Goal: Information Seeking & Learning: Learn about a topic

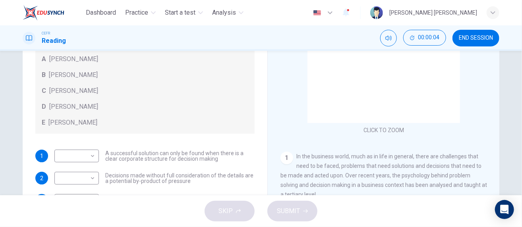
scroll to position [119, 0]
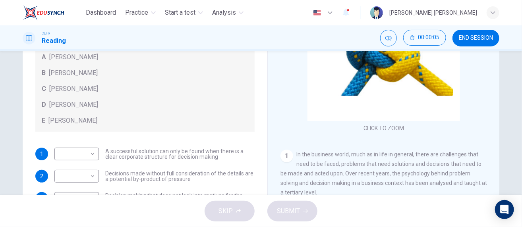
click at [476, 39] on span "END SESSION" at bounding box center [476, 38] width 34 height 6
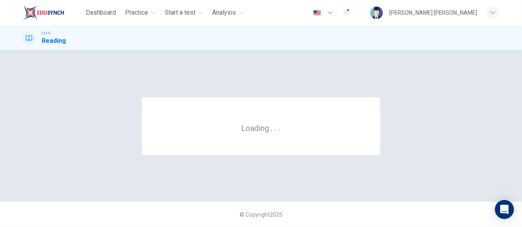
scroll to position [0, 0]
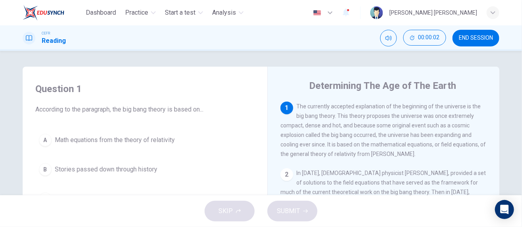
click at [480, 39] on span "END SESSION" at bounding box center [476, 38] width 34 height 6
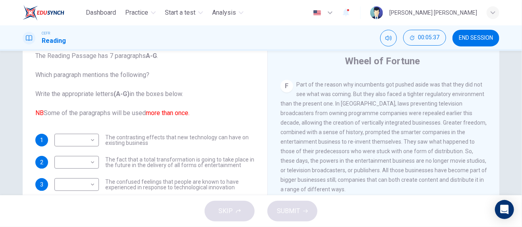
scroll to position [44, 0]
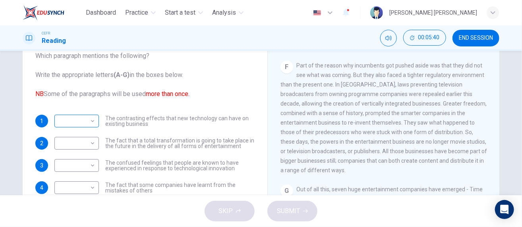
click at [91, 122] on body "Dashboard Practice Start a test Analysis English en ​ PHOEBE PUYANG ROBIN CEFR …" at bounding box center [261, 113] width 522 height 227
click at [136, 122] on div at bounding box center [261, 113] width 522 height 227
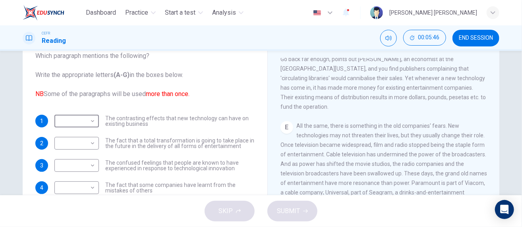
scroll to position [409, 0]
click at [95, 120] on div "​ ​" at bounding box center [76, 121] width 45 height 13
click at [90, 120] on body "Dashboard Practice Start a test Analysis English en ​ PHOEBE PUYANG ROBIN CEFR …" at bounding box center [261, 113] width 522 height 227
click at [78, 183] on li "E" at bounding box center [74, 184] width 45 height 13
type input "E"
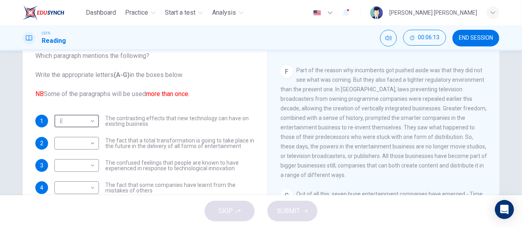
scroll to position [608, 0]
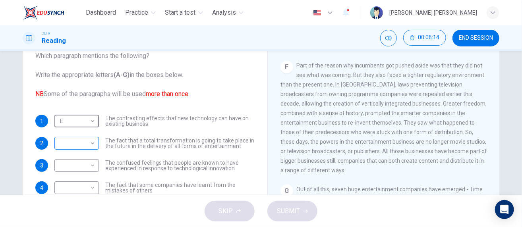
click at [87, 145] on body "Dashboard Practice Start a test Analysis English en ​ PHOEBE PUYANG ROBIN CEFR …" at bounding box center [261, 113] width 522 height 227
click at [83, 196] on li "F" at bounding box center [74, 202] width 45 height 13
type input "F"
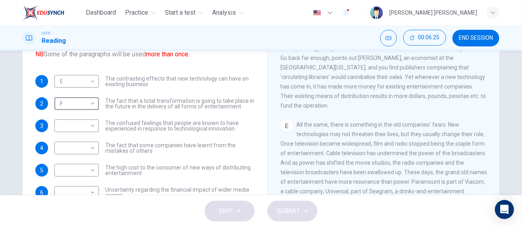
scroll to position [330, 0]
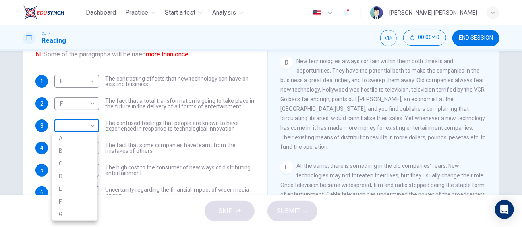
click at [90, 126] on body "Dashboard Practice Start a test Analysis English en ​ PHOEBE PUYANG ROBIN CEFR …" at bounding box center [261, 113] width 522 height 227
click at [90, 177] on li "D" at bounding box center [74, 176] width 45 height 13
type input "D"
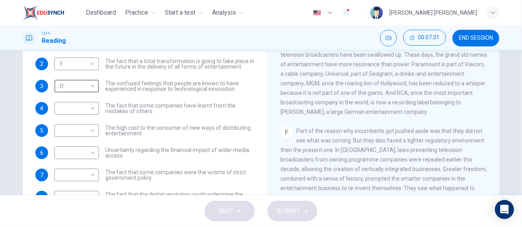
scroll to position [489, 0]
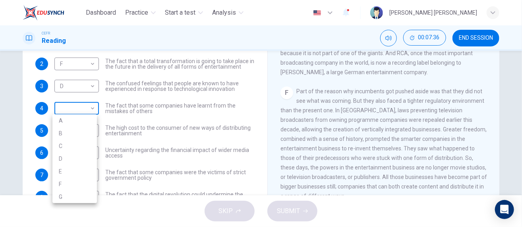
click at [91, 109] on body "Dashboard Practice Start a test Analysis English en ​ PHOEBE PUYANG ROBIN CEFR …" at bounding box center [261, 113] width 522 height 227
click at [89, 181] on li "F" at bounding box center [74, 184] width 45 height 13
type input "F"
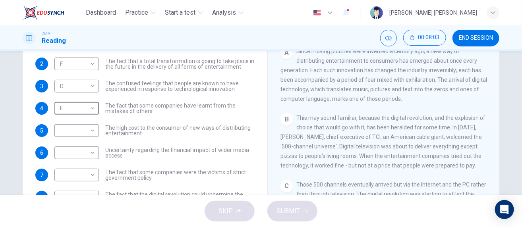
scroll to position [91, 0]
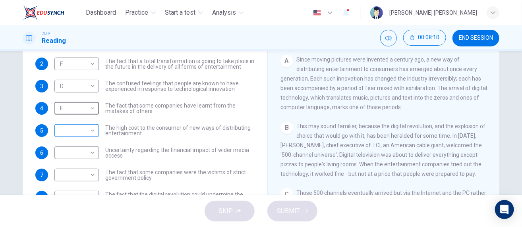
click at [88, 130] on body "Dashboard Practice Start a test Analysis English en ​ PHOEBE PUYANG ROBIN CEFR …" at bounding box center [261, 113] width 522 height 227
click at [76, 151] on li "B" at bounding box center [74, 151] width 45 height 13
type input "B"
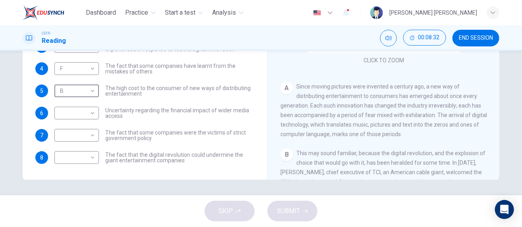
scroll to position [12, 0]
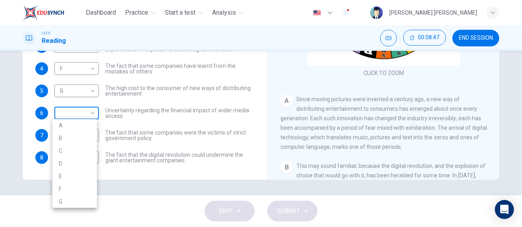
click at [93, 116] on body "Dashboard Practice Start a test Analysis English en ​ PHOEBE PUYANG ROBIN CEFR …" at bounding box center [261, 113] width 522 height 227
click at [89, 127] on li "A" at bounding box center [74, 125] width 45 height 13
type input "A"
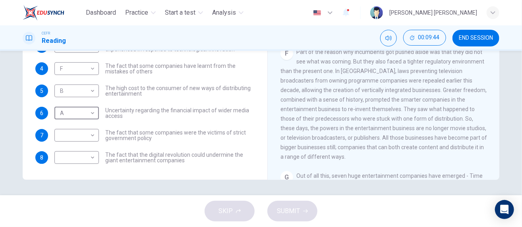
scroll to position [489, 0]
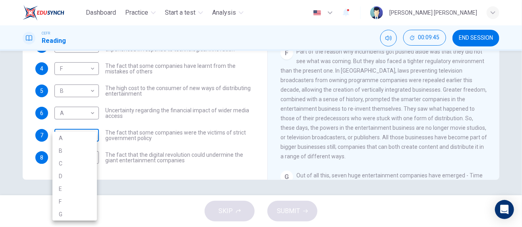
click at [86, 134] on body "Dashboard Practice Start a test Analysis English en ​ PHOEBE PUYANG ROBIN CEFR …" at bounding box center [261, 113] width 522 height 227
click at [83, 199] on li "F" at bounding box center [74, 202] width 45 height 13
type input "F"
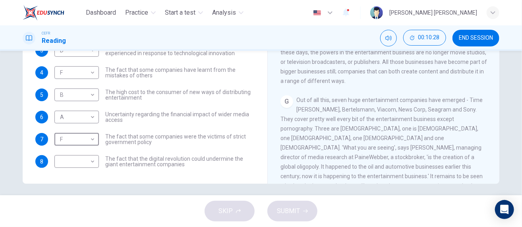
scroll to position [608, 0]
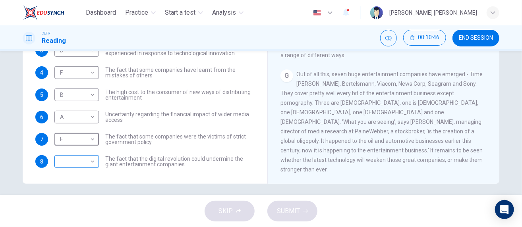
click at [89, 163] on body "Dashboard Practice Start a test Analysis English en ​ PHOEBE PUYANG ROBIN CEFR …" at bounding box center [261, 113] width 522 height 227
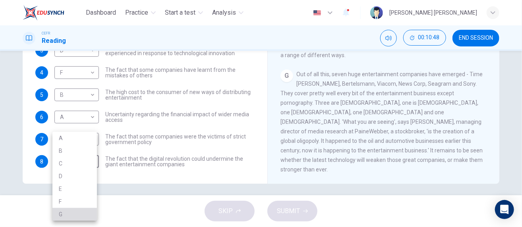
click at [85, 215] on li "G" at bounding box center [74, 214] width 45 height 13
type input "G"
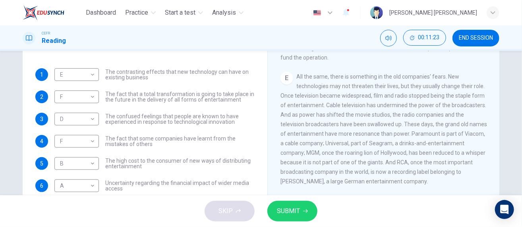
scroll to position [369, 0]
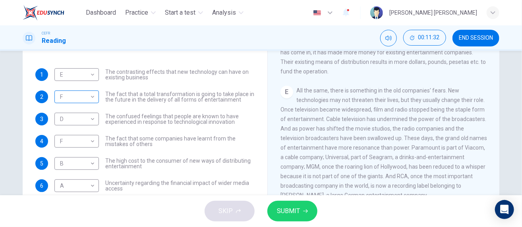
click at [74, 99] on body "Dashboard Practice Start a test Analysis English en ​ PHOEBE PUYANG ROBIN CEFR …" at bounding box center [261, 113] width 522 height 227
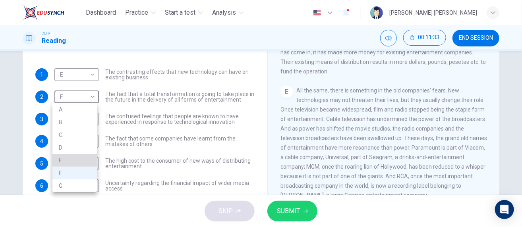
click at [82, 160] on li "E" at bounding box center [74, 160] width 45 height 13
type input "E"
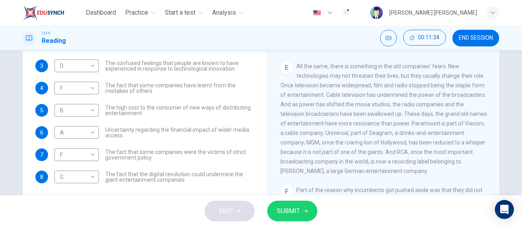
scroll to position [163, 0]
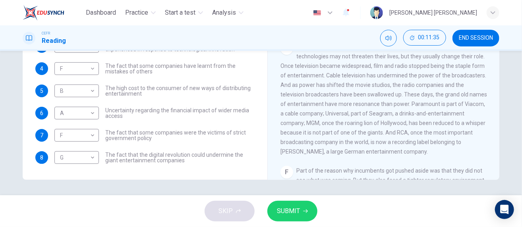
click at [278, 210] on span "SUBMIT" at bounding box center [288, 211] width 23 height 11
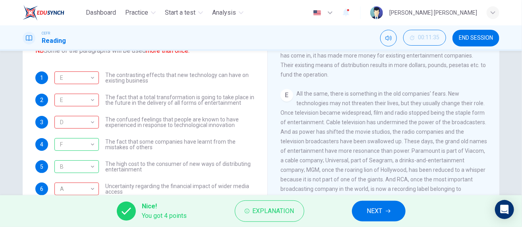
scroll to position [119, 0]
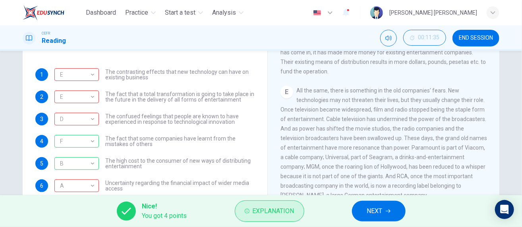
click at [257, 212] on span "Explanation" at bounding box center [274, 211] width 42 height 11
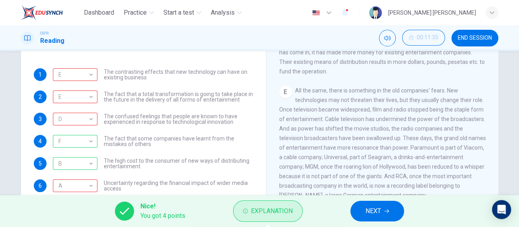
click at [272, 212] on span "Explanation" at bounding box center [272, 211] width 42 height 11
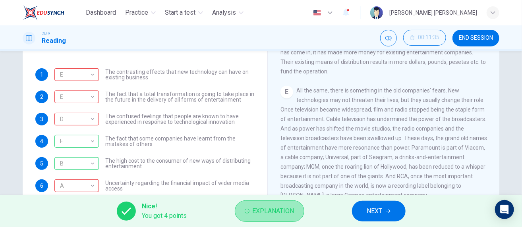
click at [282, 210] on span "Explanation" at bounding box center [274, 211] width 42 height 11
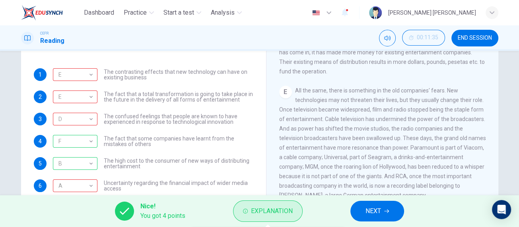
click at [283, 211] on span "Explanation" at bounding box center [272, 211] width 42 height 11
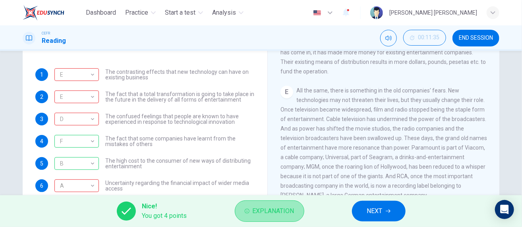
click at [240, 208] on button "Explanation" at bounding box center [270, 211] width 70 height 21
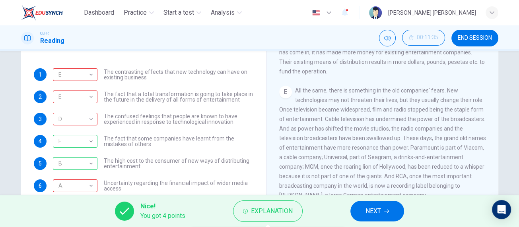
click at [186, 209] on div "Nice! You got 4 points Explanation NEXT" at bounding box center [259, 212] width 519 height 32
click at [165, 209] on span "Nice!" at bounding box center [162, 207] width 45 height 10
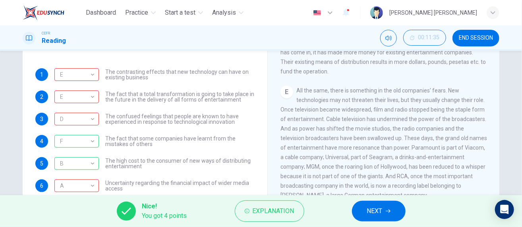
click at [166, 209] on span "Nice!" at bounding box center [164, 207] width 45 height 10
click at [263, 211] on span "Explanation" at bounding box center [274, 211] width 42 height 11
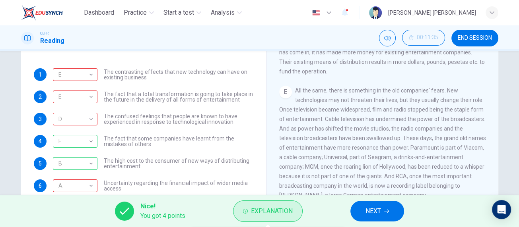
click at [268, 209] on span "Explanation" at bounding box center [272, 211] width 42 height 11
click at [271, 207] on span "Explanation" at bounding box center [272, 211] width 42 height 11
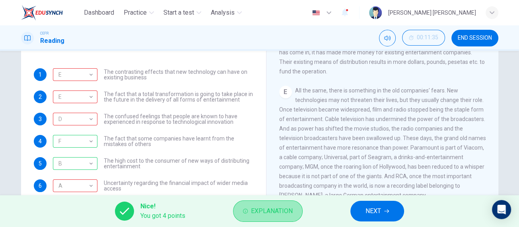
click at [271, 207] on span "Explanation" at bounding box center [272, 211] width 42 height 11
click at [271, 208] on span "Explanation" at bounding box center [272, 211] width 42 height 11
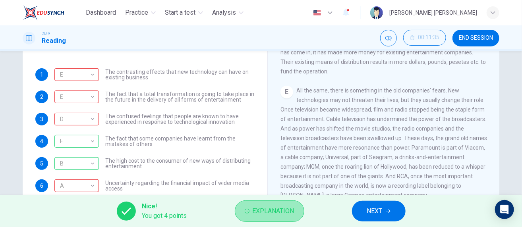
click at [273, 217] on span "Explanation" at bounding box center [274, 211] width 42 height 11
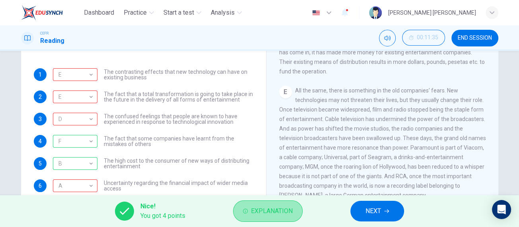
click at [273, 214] on span "Explanation" at bounding box center [272, 211] width 42 height 11
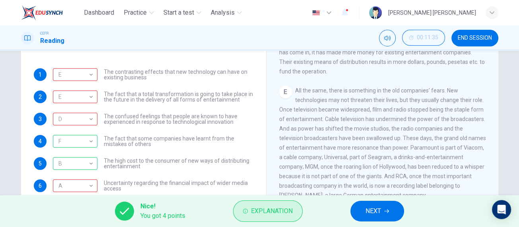
click at [273, 215] on span "Explanation" at bounding box center [272, 211] width 42 height 11
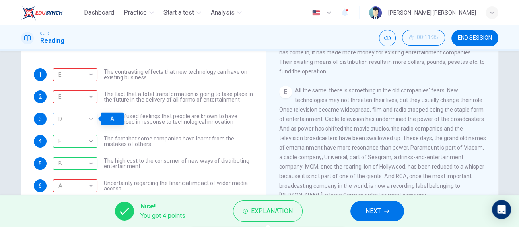
click at [64, 113] on div "D" at bounding box center [74, 119] width 42 height 23
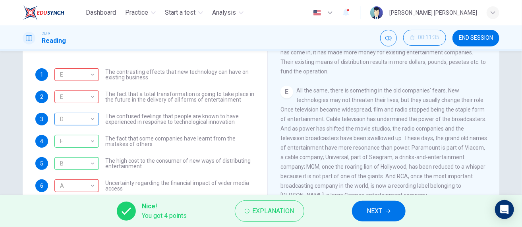
click at [85, 118] on div "D" at bounding box center [75, 119] width 42 height 23
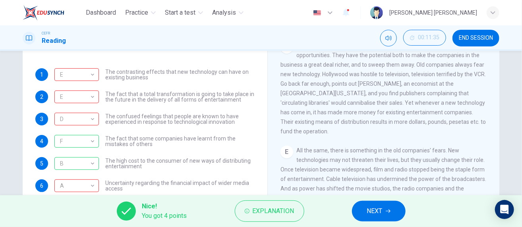
scroll to position [397, 0]
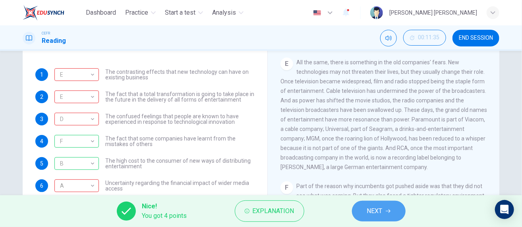
click at [386, 213] on button "NEXT" at bounding box center [379, 211] width 54 height 21
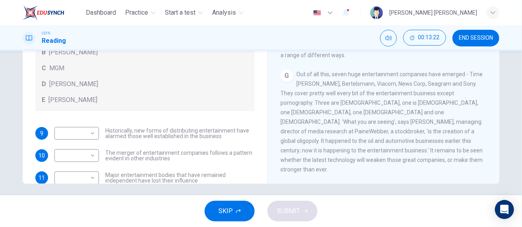
scroll to position [40, 0]
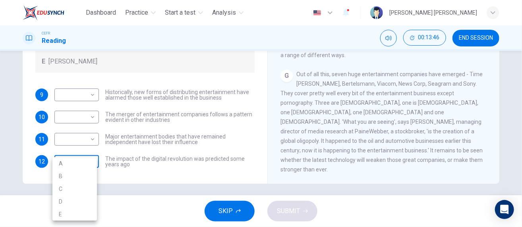
click at [94, 171] on body "Dashboard Practice Start a test Analysis English en ​ PHOEBE PUYANG ROBIN CEFR …" at bounding box center [261, 113] width 522 height 227
click at [76, 212] on li "E" at bounding box center [74, 214] width 45 height 13
type input "E"
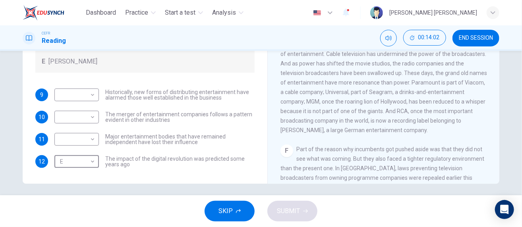
scroll to position [369, 0]
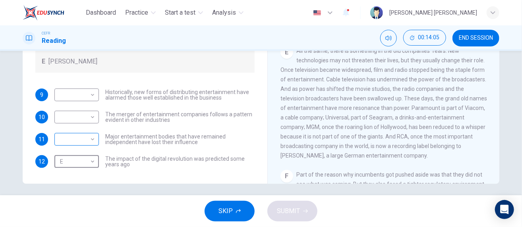
click at [80, 139] on body "Dashboard Practice Start a test Analysis English en ​ PHOEBE PUYANG ROBIN CEFR …" at bounding box center [261, 113] width 522 height 227
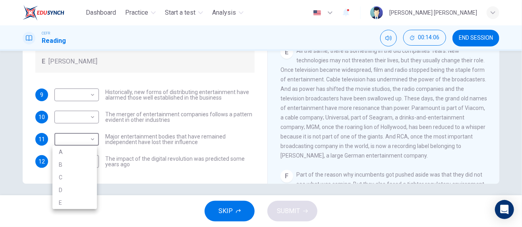
click at [131, 103] on div at bounding box center [261, 113] width 522 height 227
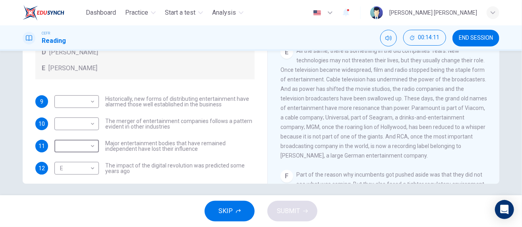
scroll to position [48, 0]
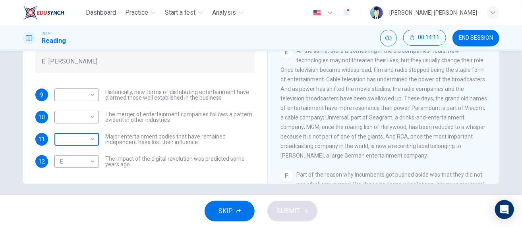
click at [82, 140] on body "Dashboard Practice Start a test Analysis English en ​ PHOEBE PUYANG ROBIN CEFR …" at bounding box center [261, 113] width 522 height 227
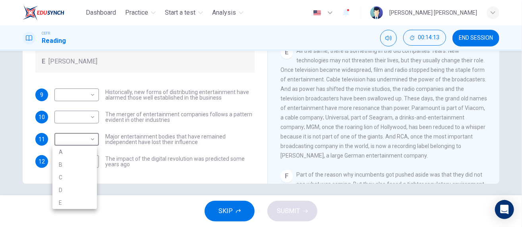
click at [82, 177] on li "C" at bounding box center [74, 177] width 45 height 13
type input "C"
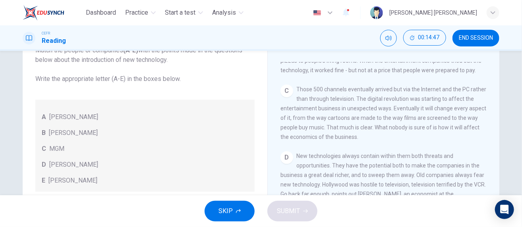
scroll to position [79, 0]
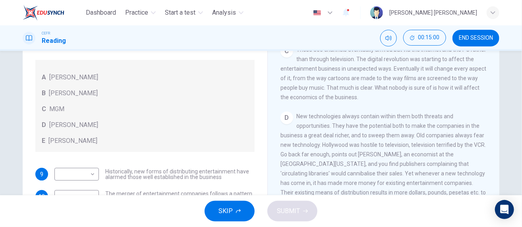
click at [329, 165] on span "New technologies always contain within them both threats and opportunities. The…" at bounding box center [383, 159] width 205 height 92
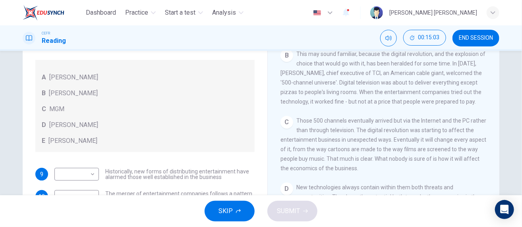
scroll to position [199, 0]
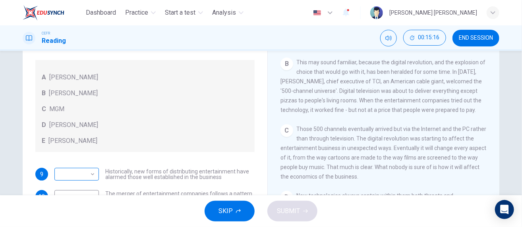
click at [92, 173] on body "Dashboard Practice Start a test Analysis English en ​ PHOEBE PUYANG ROBIN CEFR …" at bounding box center [261, 113] width 522 height 227
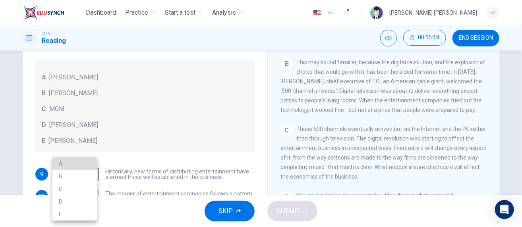
click at [86, 161] on li "A" at bounding box center [74, 163] width 45 height 13
type input "A"
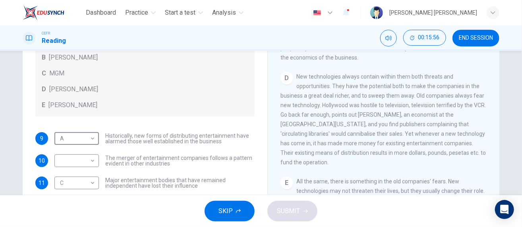
scroll to position [48, 0]
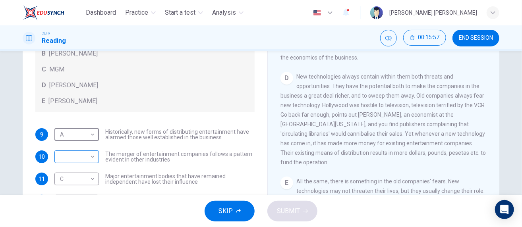
click at [83, 157] on body "Dashboard Practice Start a test Analysis English en ​ PHOEBE PUYANG ROBIN CEFR …" at bounding box center [261, 113] width 522 height 227
drag, startPoint x: 80, startPoint y: 177, endPoint x: 87, endPoint y: 177, distance: 6.8
click at [81, 177] on li "B" at bounding box center [74, 176] width 45 height 13
type input "B"
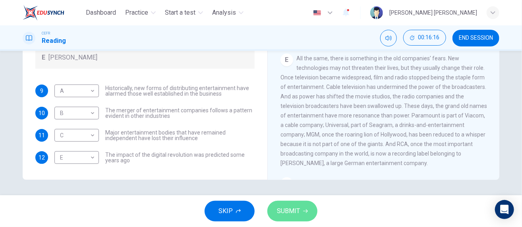
click at [277, 210] on span "SUBMIT" at bounding box center [288, 211] width 23 height 11
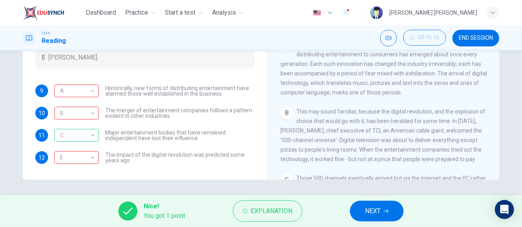
scroll to position [79, 0]
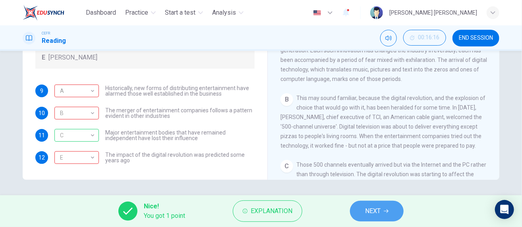
click at [366, 209] on span "NEXT" at bounding box center [373, 211] width 16 height 11
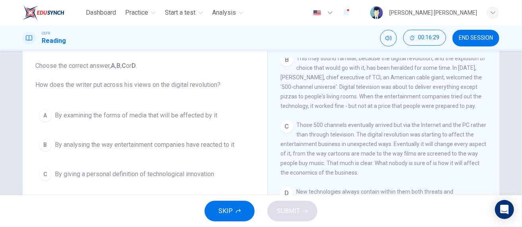
scroll to position [83, 0]
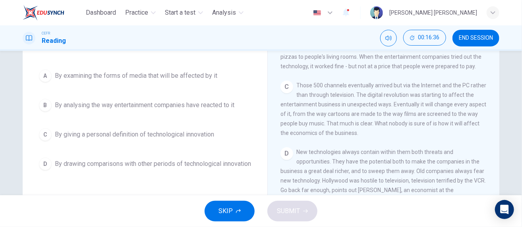
click at [44, 102] on div "B" at bounding box center [45, 105] width 13 height 13
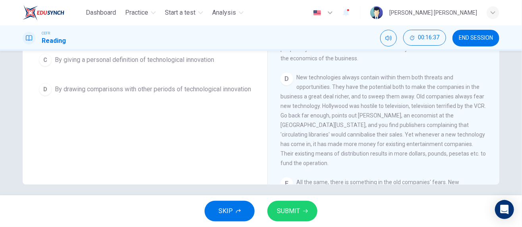
scroll to position [163, 0]
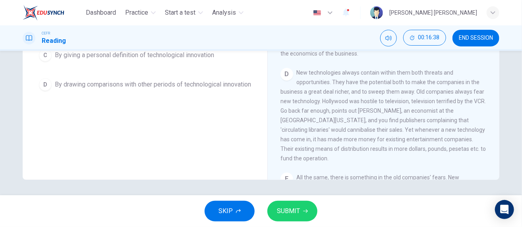
click at [300, 207] on button "SUBMIT" at bounding box center [293, 211] width 50 height 21
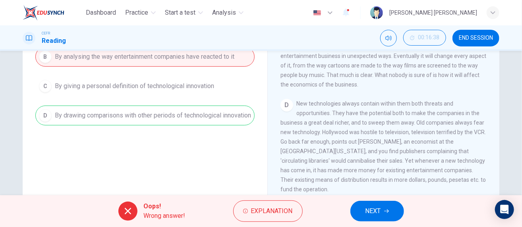
scroll to position [83, 0]
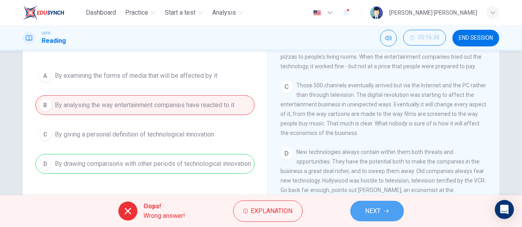
click at [376, 210] on span "NEXT" at bounding box center [374, 211] width 16 height 11
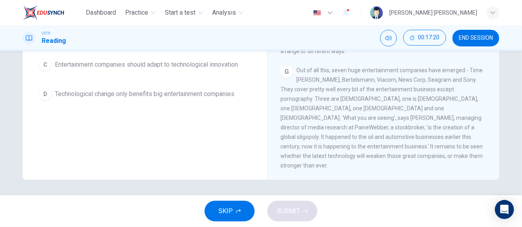
scroll to position [123, 0]
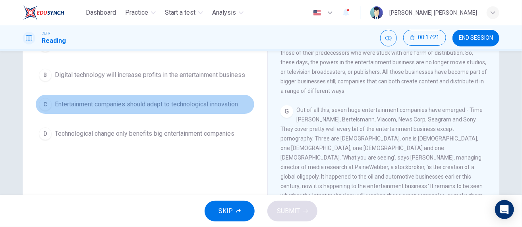
drag, startPoint x: 99, startPoint y: 106, endPoint x: 107, endPoint y: 103, distance: 8.0
click at [100, 106] on span "Entertainment companies should adapt to technological innovation" at bounding box center [146, 105] width 183 height 10
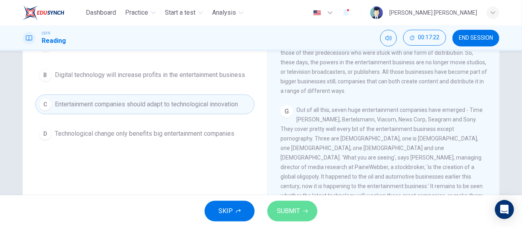
click at [297, 214] on span "SUBMIT" at bounding box center [288, 211] width 23 height 11
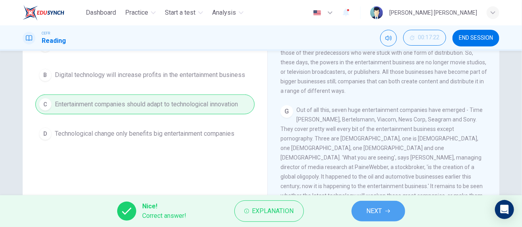
click at [395, 207] on button "NEXT" at bounding box center [379, 211] width 54 height 21
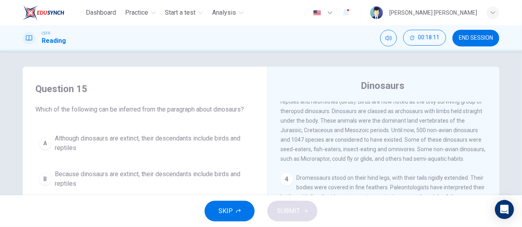
scroll to position [79, 0]
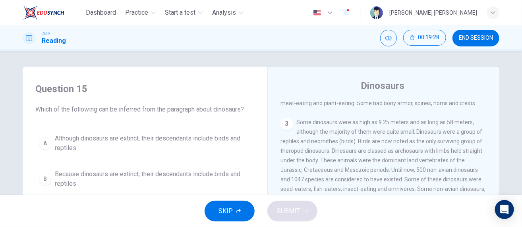
click at [466, 37] on span "END SESSION" at bounding box center [476, 38] width 34 height 6
click at [475, 36] on span "END SESSION" at bounding box center [476, 38] width 34 height 6
